Goal: Task Accomplishment & Management: Complete application form

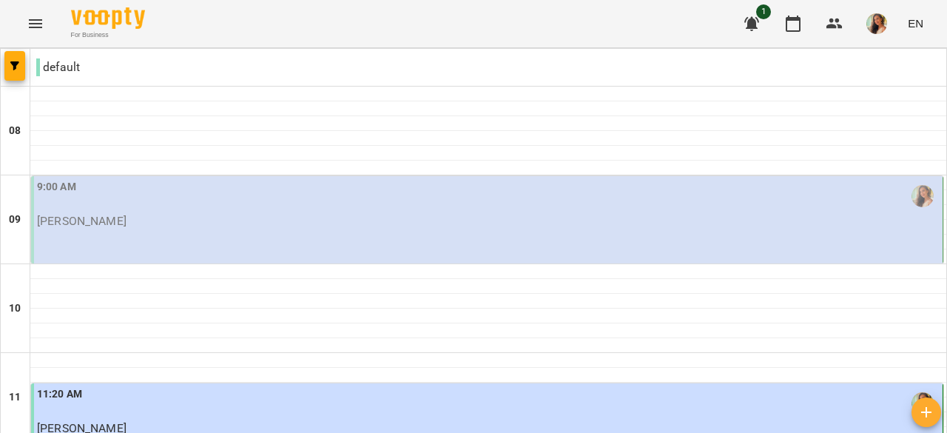
type input "**********"
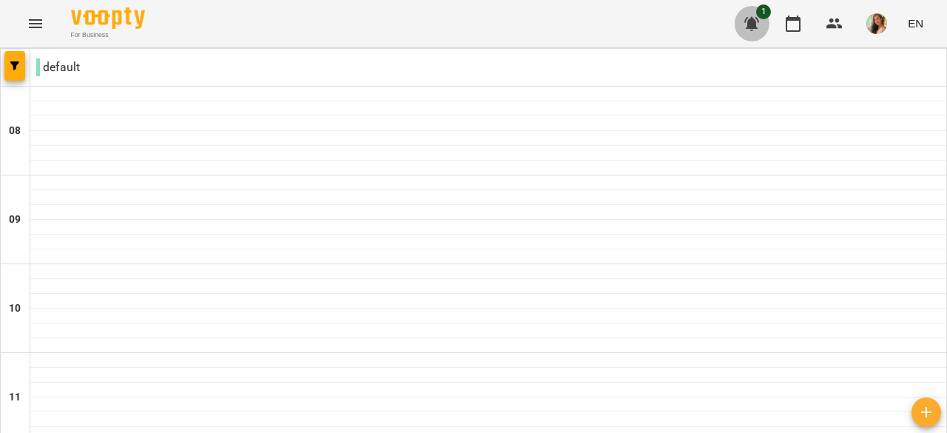
click at [745, 28] on icon "button" at bounding box center [752, 24] width 18 height 18
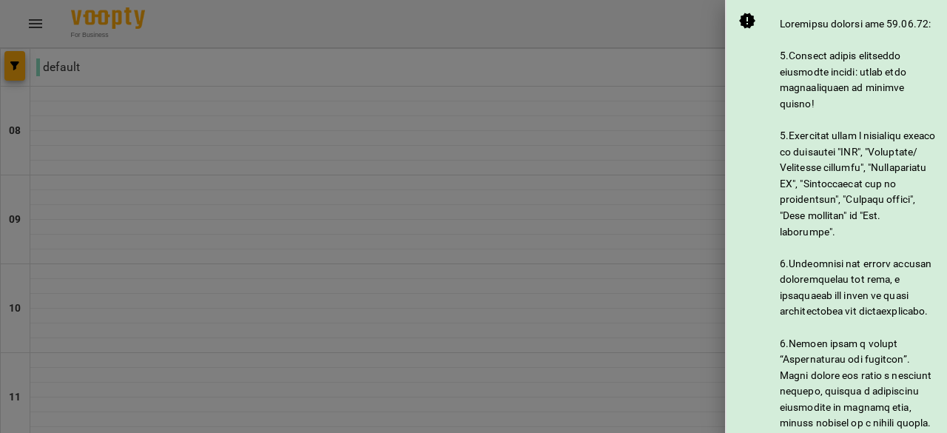
click at [678, 30] on div at bounding box center [473, 216] width 947 height 433
